Goal: Information Seeking & Learning: Learn about a topic

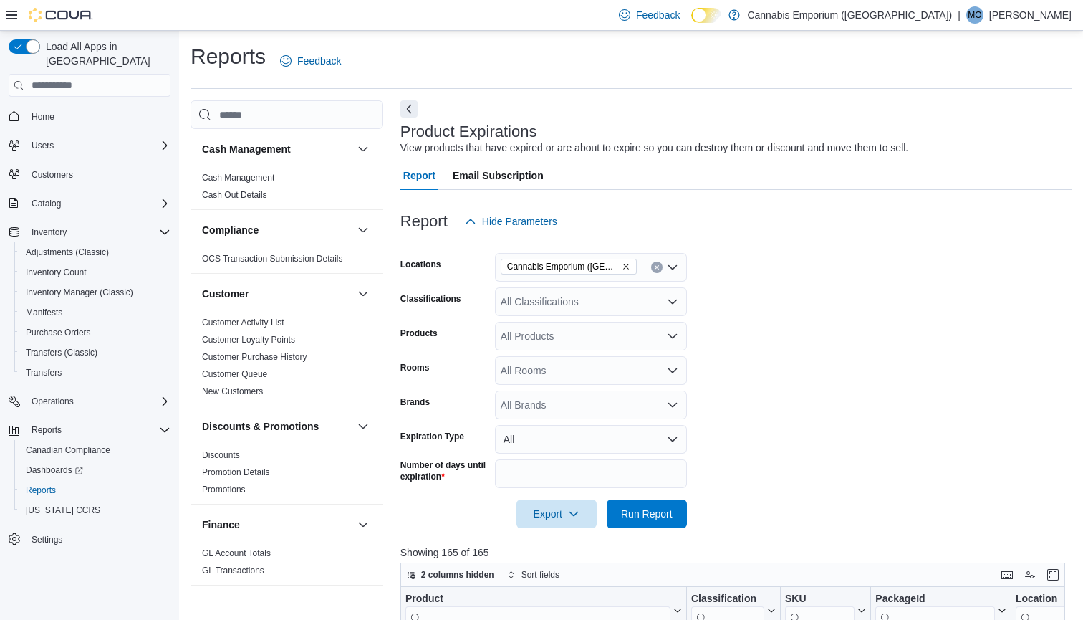
scroll to position [34, 0]
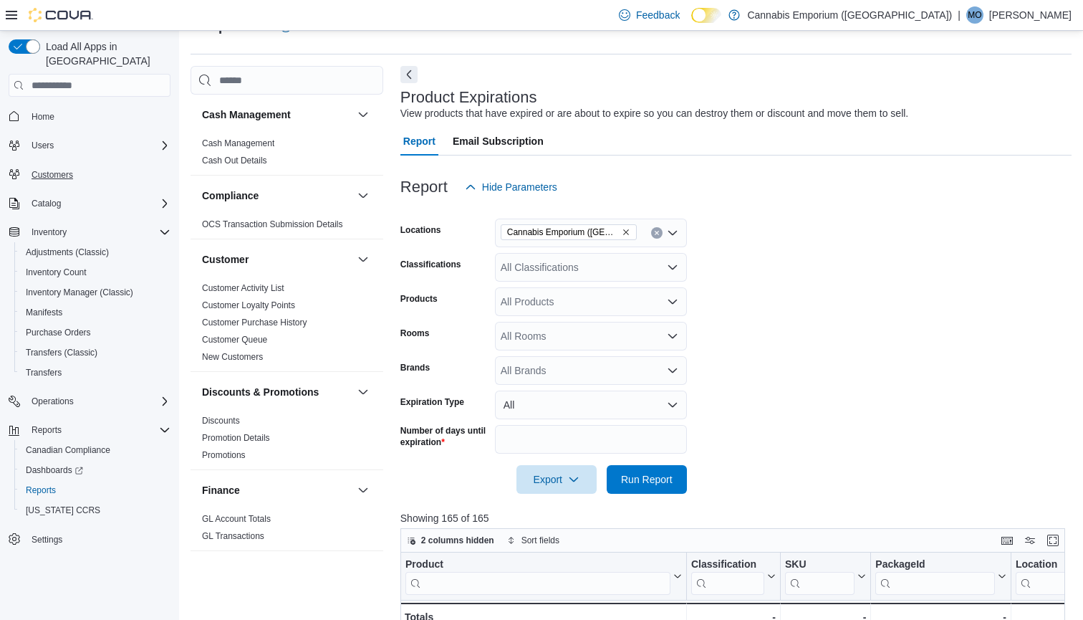
click at [58, 169] on span "Customers" at bounding box center [53, 174] width 42 height 11
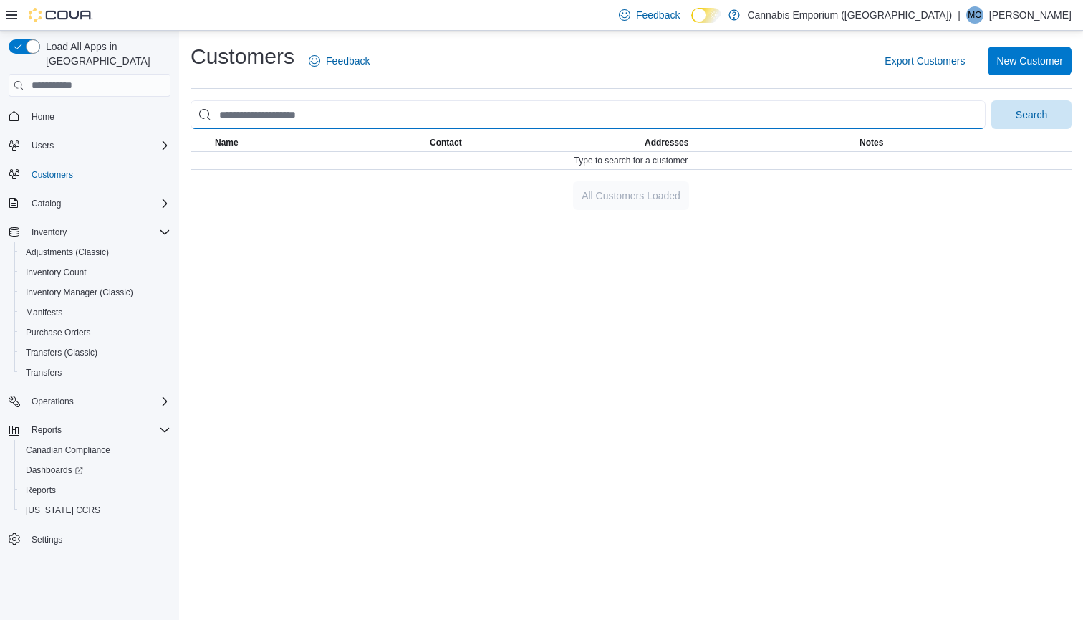
click at [309, 116] on input "search" at bounding box center [588, 114] width 795 height 29
type input "****"
click at [1032, 114] on button "Search" at bounding box center [1031, 114] width 80 height 29
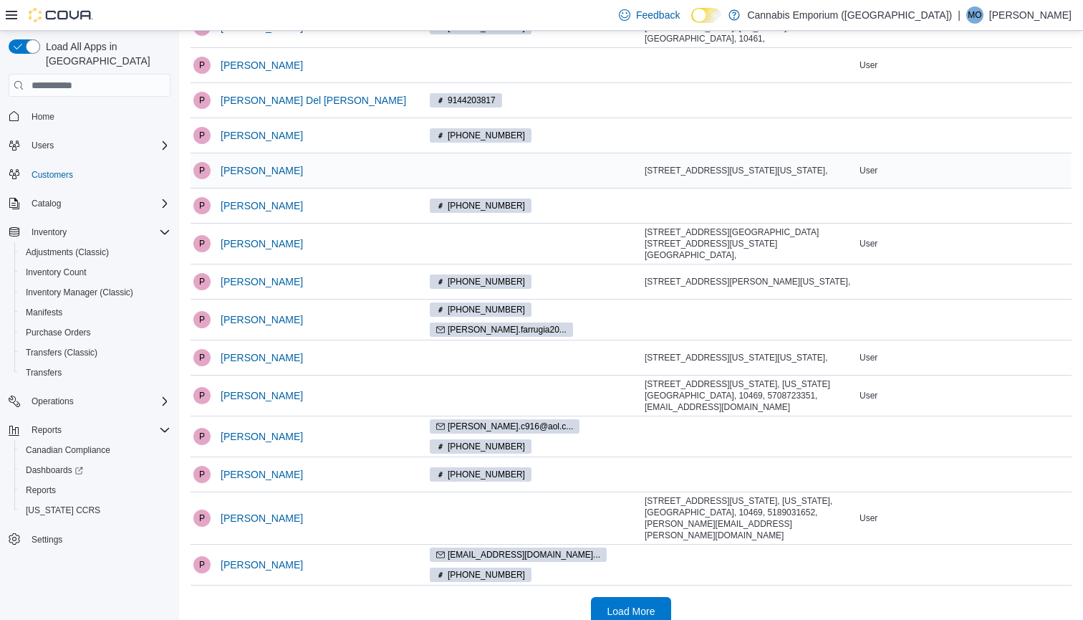
scroll to position [325, 0]
click at [638, 604] on span "Load More" at bounding box center [631, 611] width 48 height 14
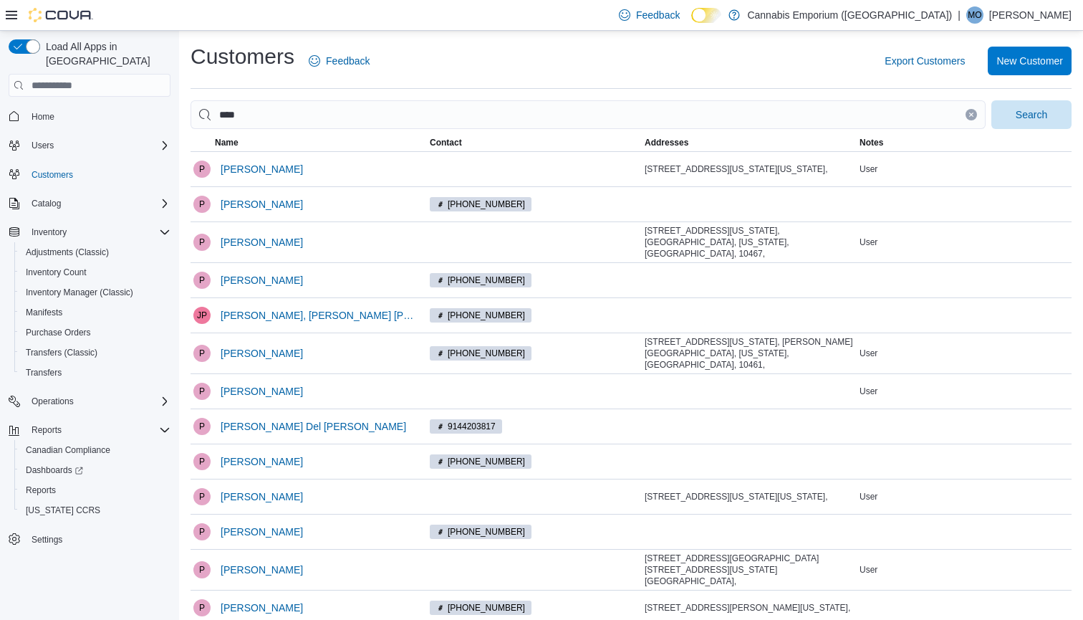
scroll to position [0, 0]
click at [45, 111] on span "Home" at bounding box center [43, 116] width 23 height 11
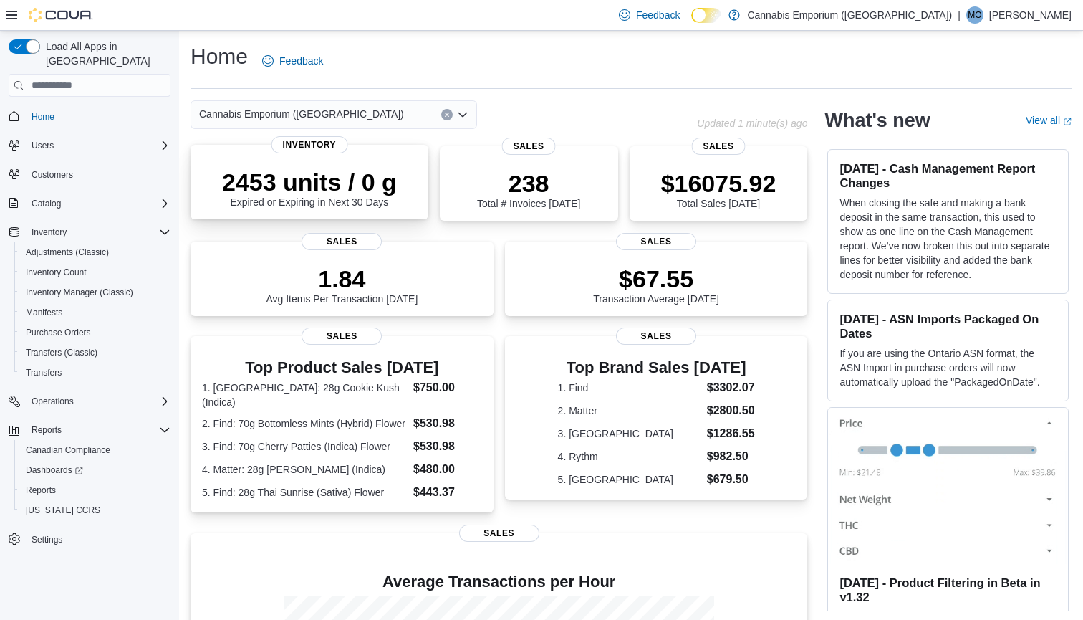
click at [332, 201] on div "2453 units / 0 g Expired or Expiring in Next 30 Days" at bounding box center [309, 188] width 175 height 40
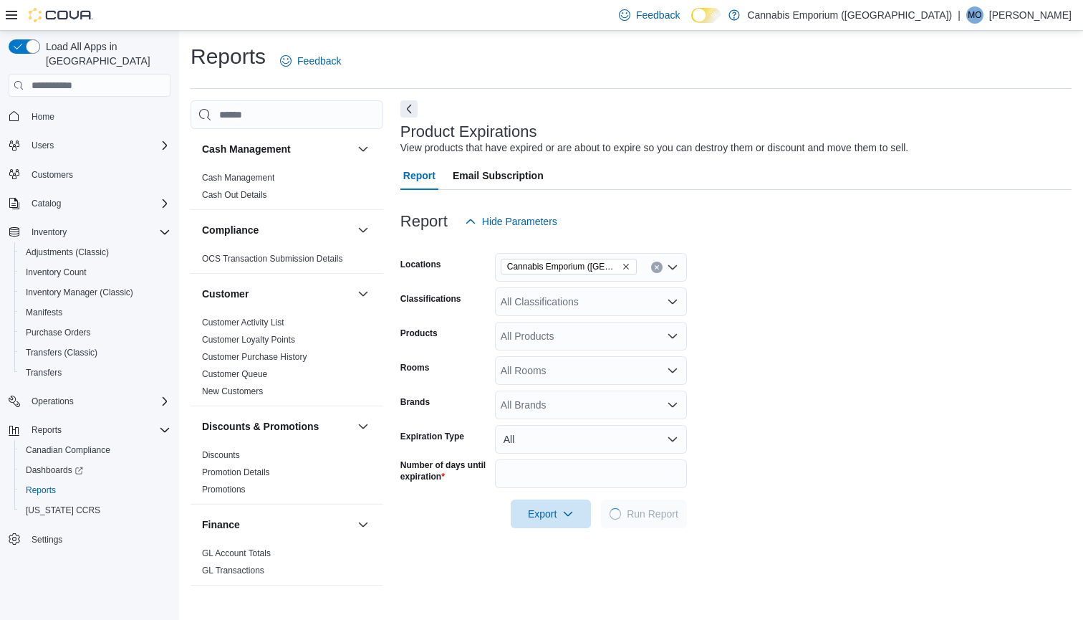
scroll to position [32, 0]
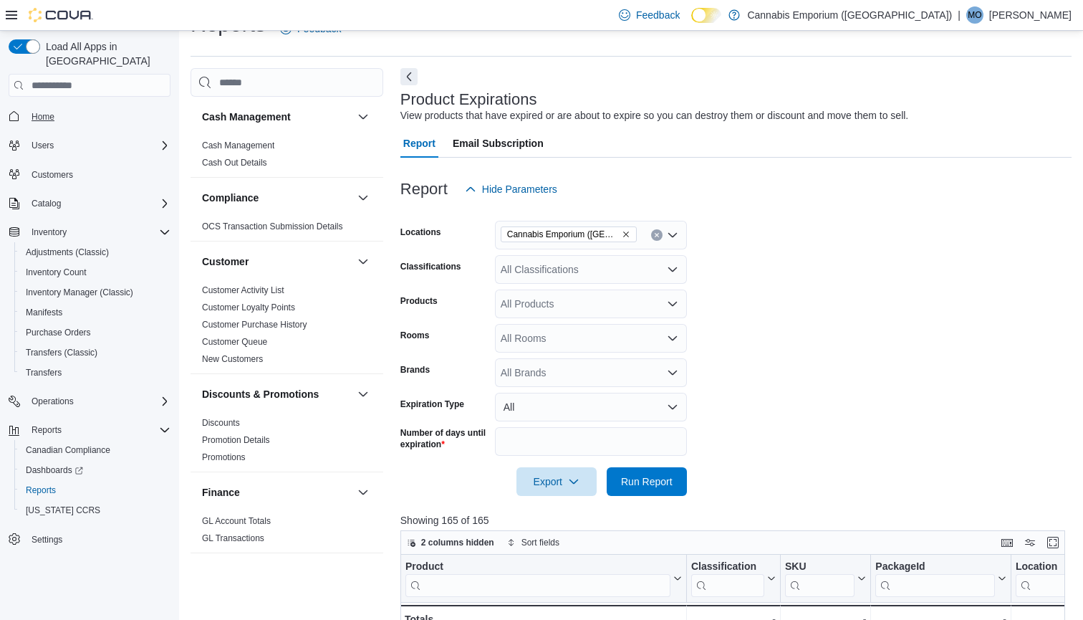
click at [54, 111] on span "Home" at bounding box center [43, 116] width 23 height 11
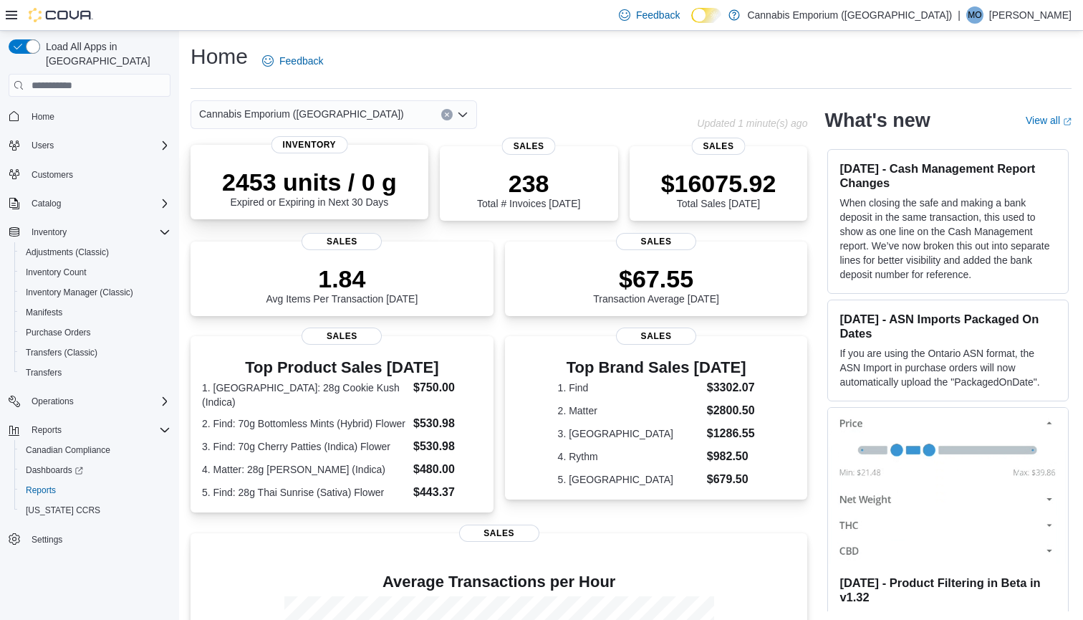
click at [393, 187] on p "2453 units / 0 g" at bounding box center [309, 182] width 175 height 29
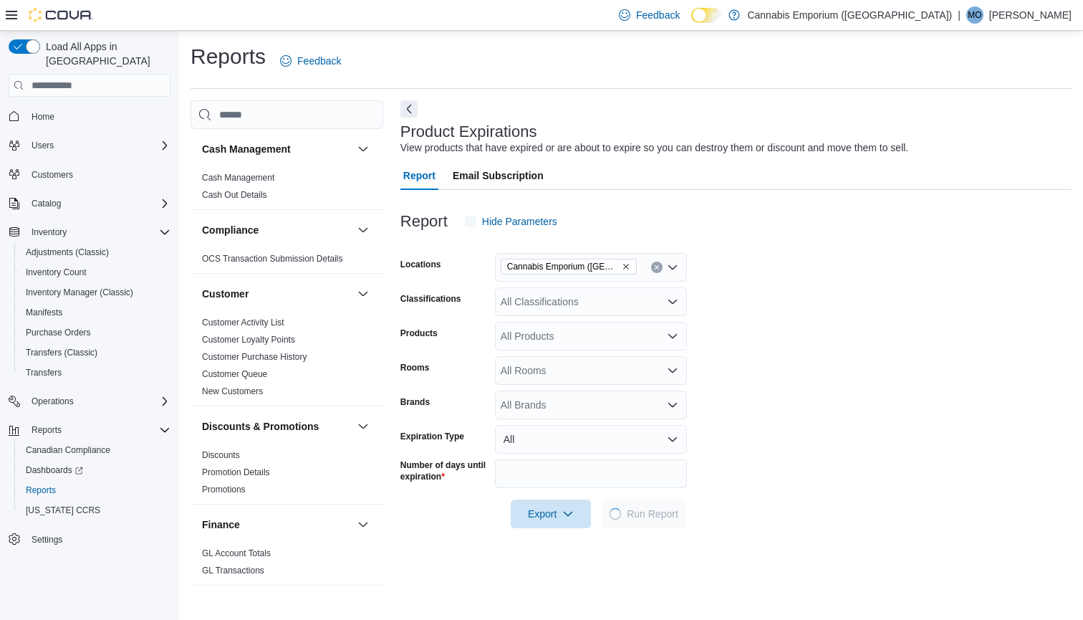
scroll to position [32, 0]
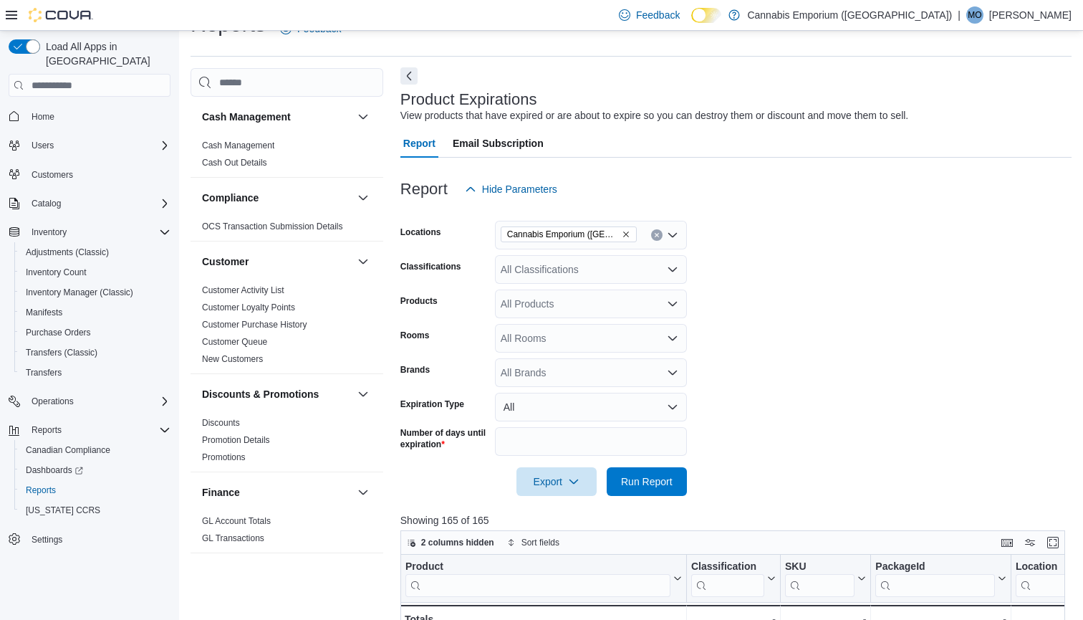
click at [401, 71] on button "Next" at bounding box center [408, 75] width 17 height 17
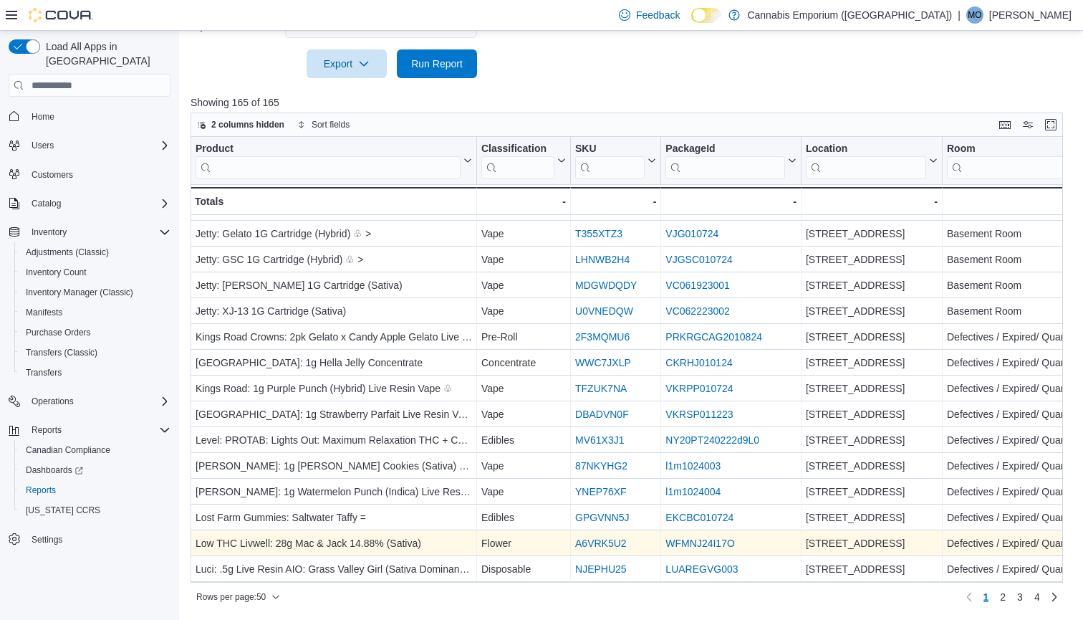
scroll to position [0, 0]
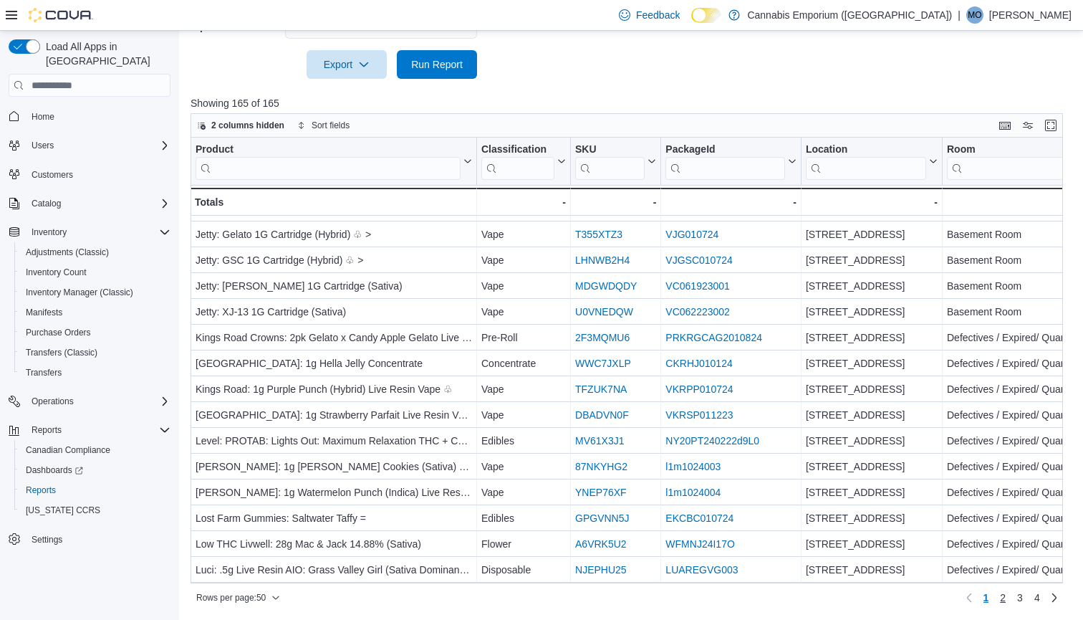
click at [1004, 597] on span "2" at bounding box center [1003, 597] width 6 height 14
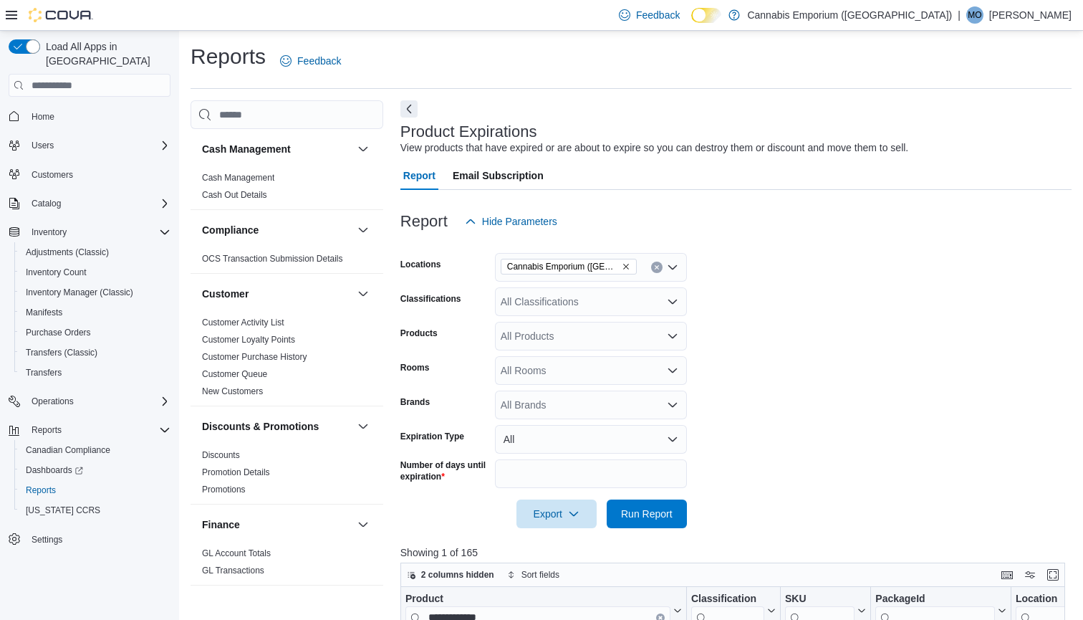
scroll to position [280, 0]
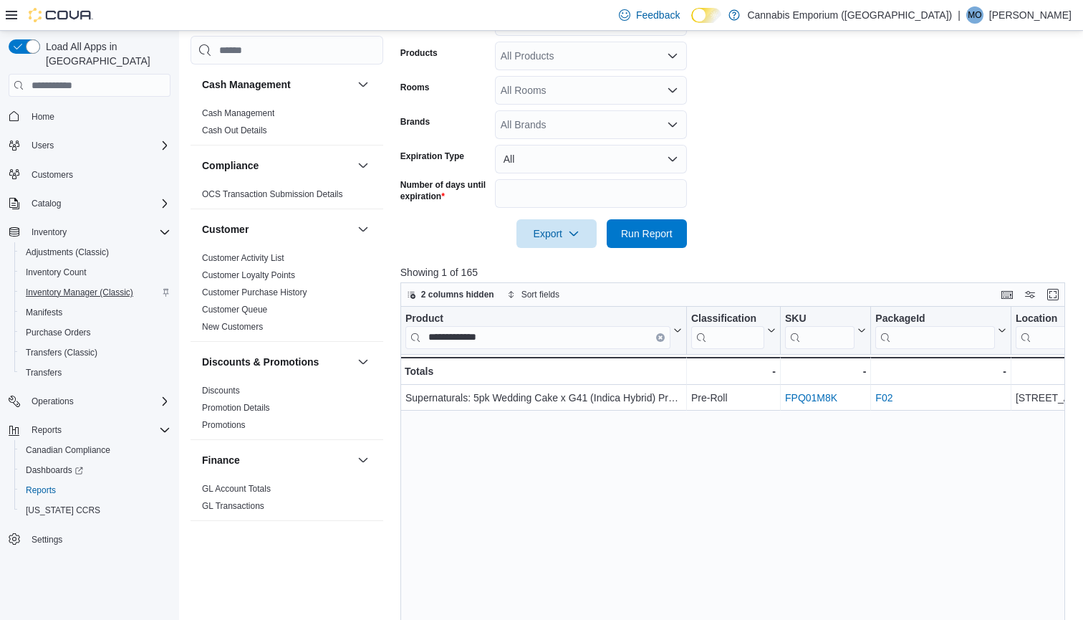
click at [74, 287] on span "Inventory Manager (Classic)" at bounding box center [79, 292] width 107 height 11
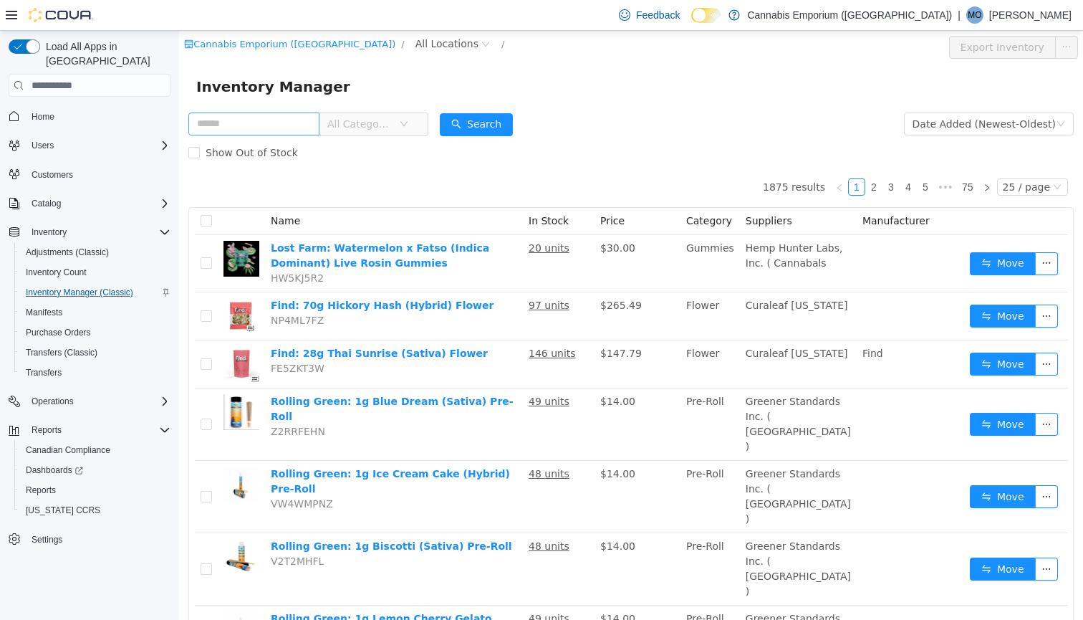
click at [291, 124] on input "text" at bounding box center [253, 123] width 131 height 23
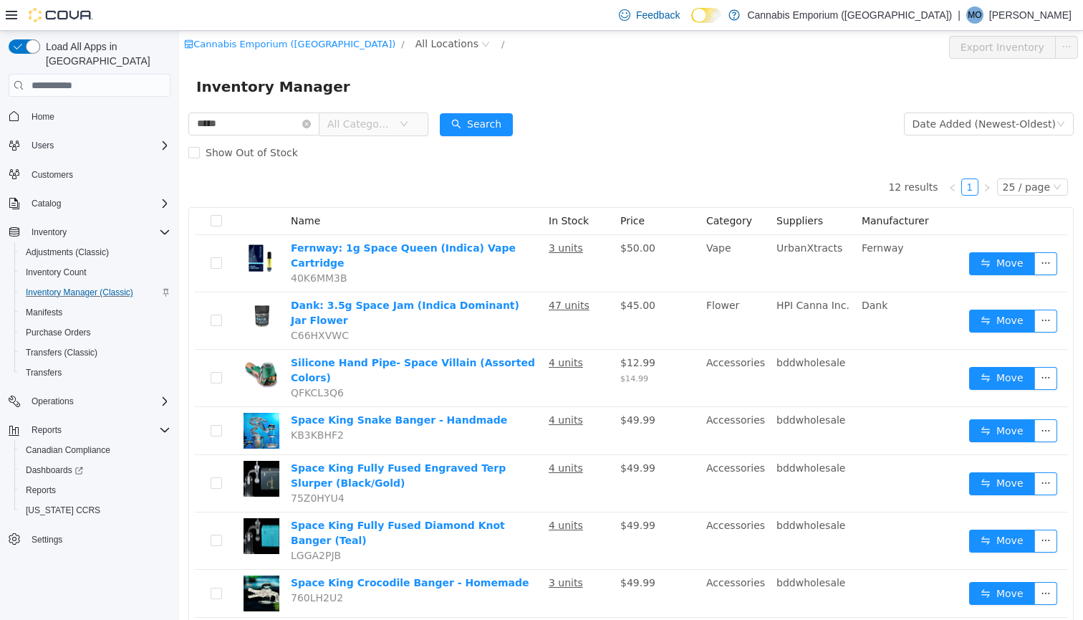
drag, startPoint x: 292, startPoint y: 122, endPoint x: 77, endPoint y: 91, distance: 217.9
click at [179, 91] on html "Cannabis Emporium (NY) / All Locations / Export Inventory Inventory Manager ***…" at bounding box center [631, 325] width 904 height 589
type input "*******"
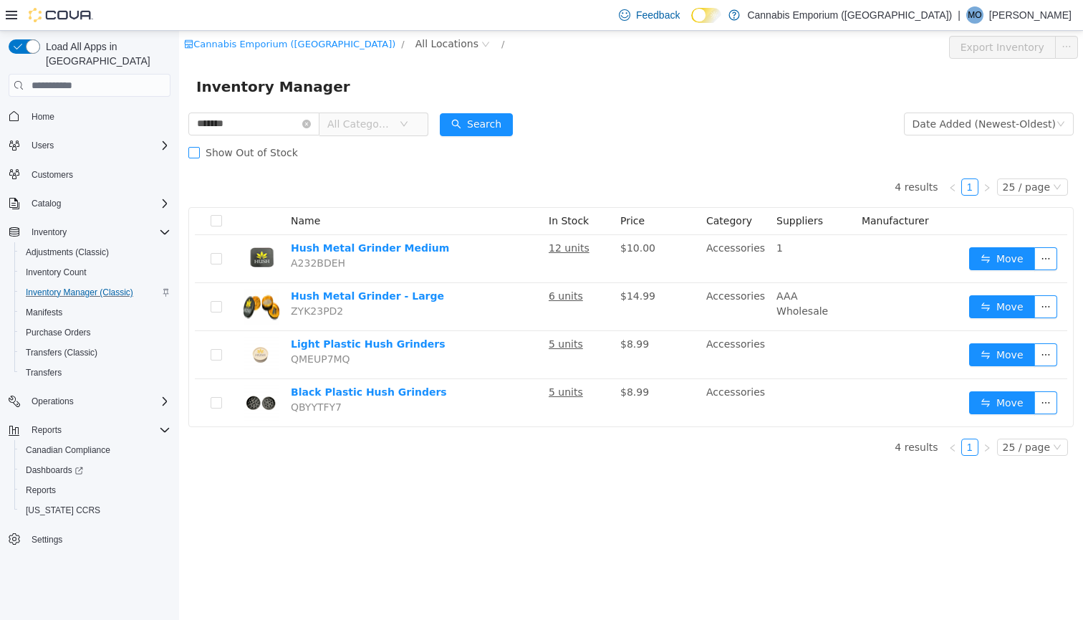
click at [277, 153] on span "Show Out of Stock" at bounding box center [252, 152] width 104 height 11
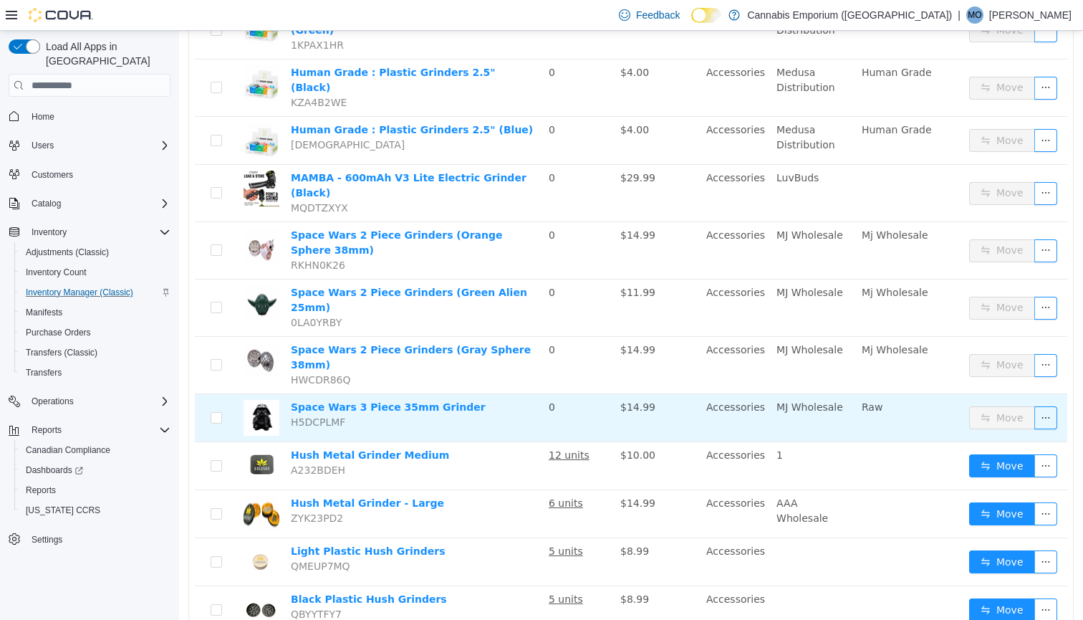
scroll to position [721, 0]
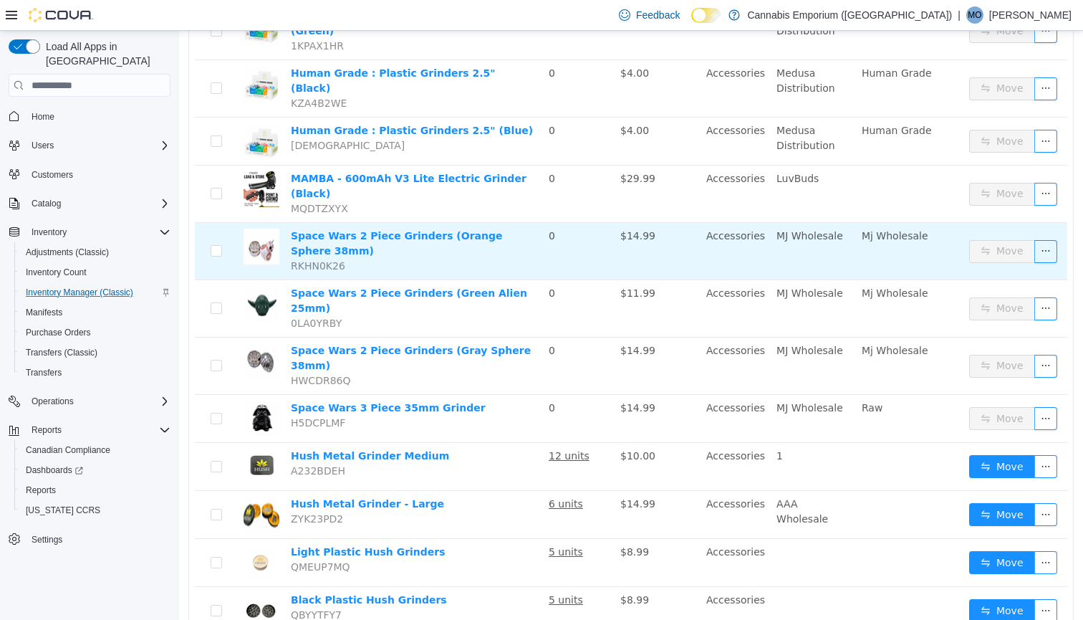
click at [383, 223] on td "Space Wars 2 Piece Grinders (Orange Sphere 38mm) RKHN0K26" at bounding box center [414, 251] width 258 height 57
click at [384, 230] on link "Space Wars 2 Piece Grinders (Orange Sphere 38mm)" at bounding box center [396, 243] width 211 height 27
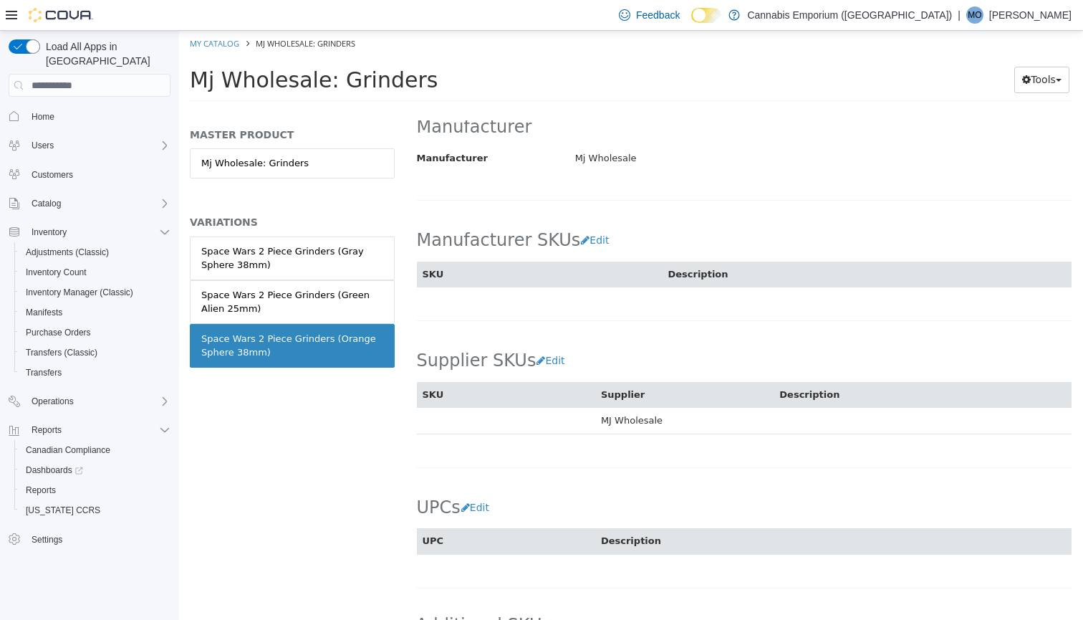
scroll to position [754, 0]
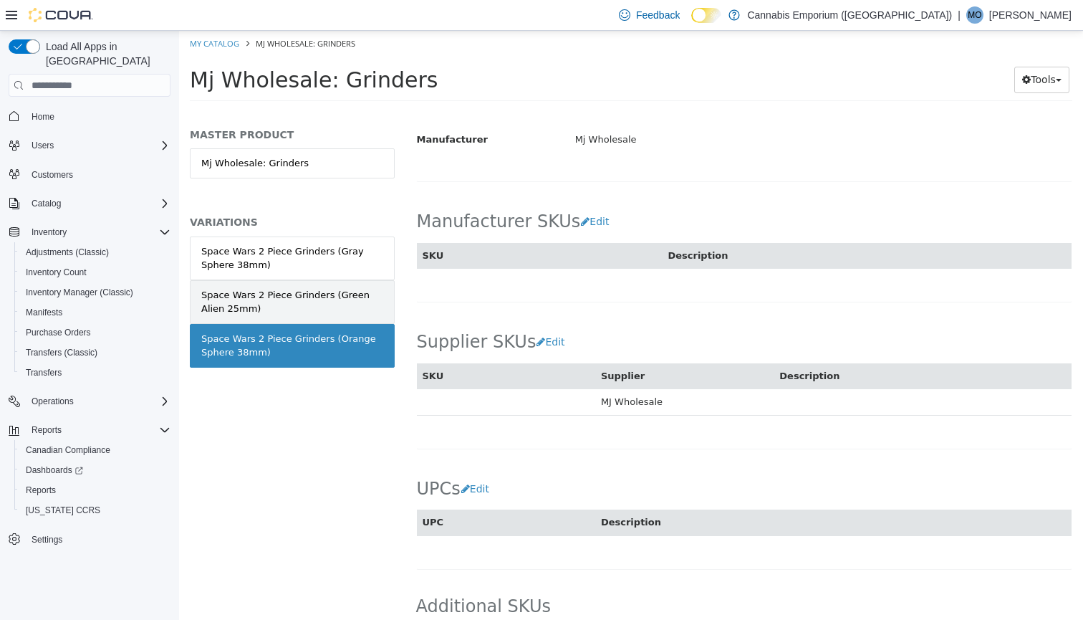
click at [365, 315] on link "Space Wars 2 Piece Grinders (Green Alien 25mm)" at bounding box center [292, 302] width 205 height 44
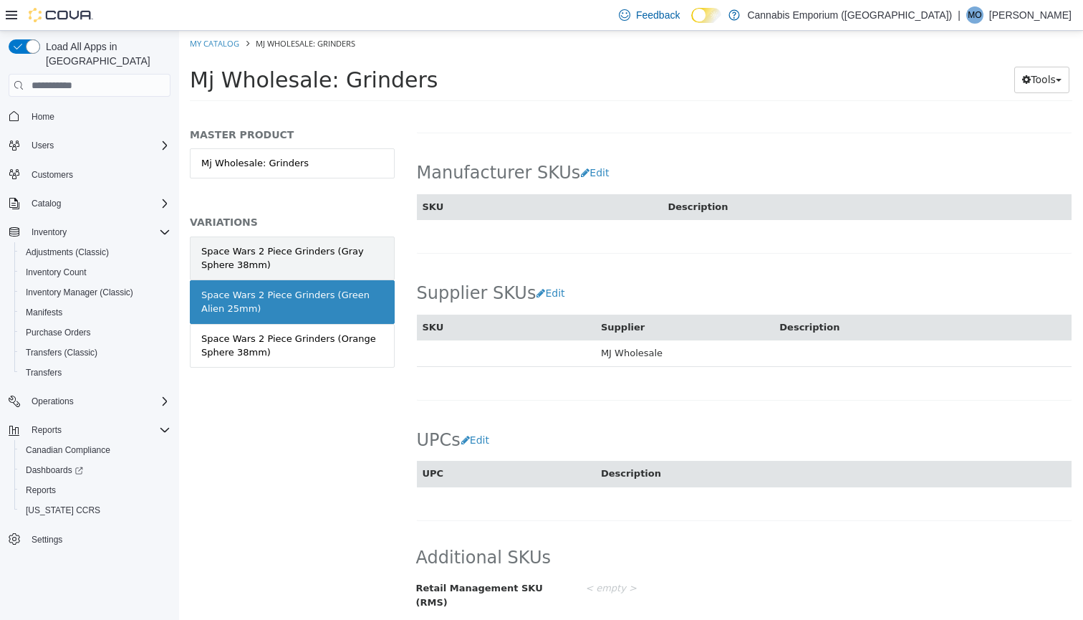
click at [362, 261] on div "Space Wars 2 Piece Grinders (Gray Sphere 38mm)" at bounding box center [292, 258] width 182 height 28
